Goal: Task Accomplishment & Management: Complete application form

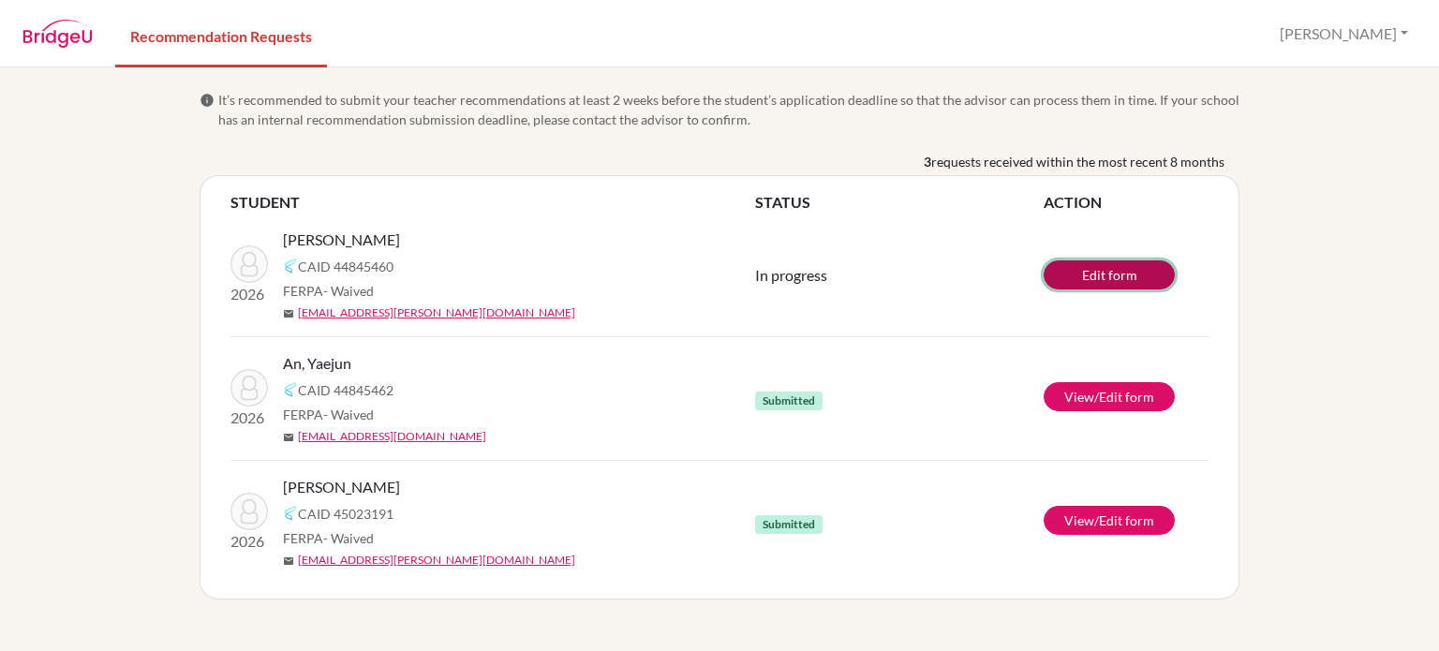
click at [1106, 264] on link "Edit form" at bounding box center [1109, 274] width 131 height 29
click at [1095, 270] on link "Edit form" at bounding box center [1109, 274] width 131 height 29
